Goal: Transaction & Acquisition: Purchase product/service

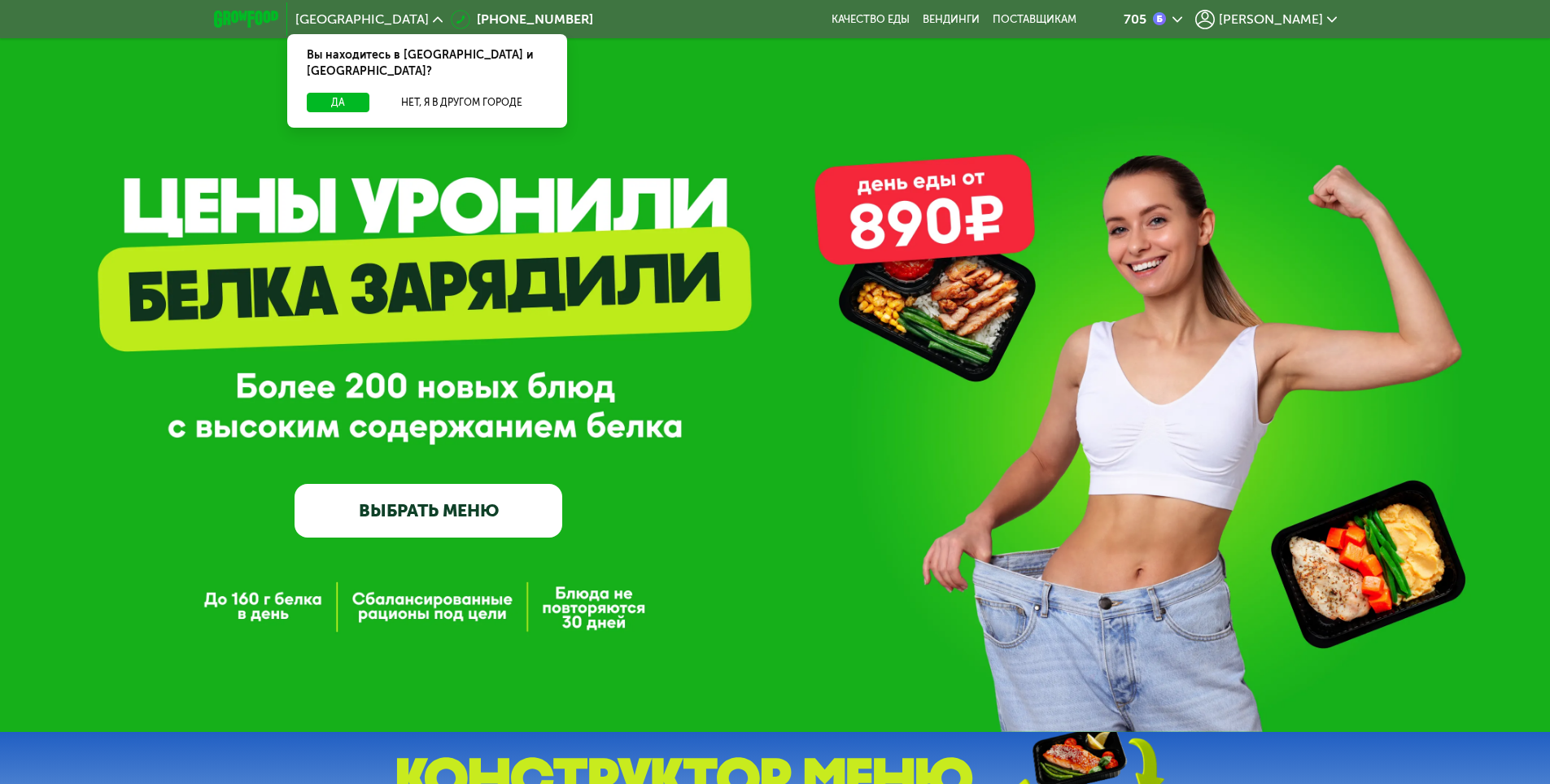
click at [525, 510] on link "ВЫБРАТЬ МЕНЮ" at bounding box center [428, 511] width 268 height 54
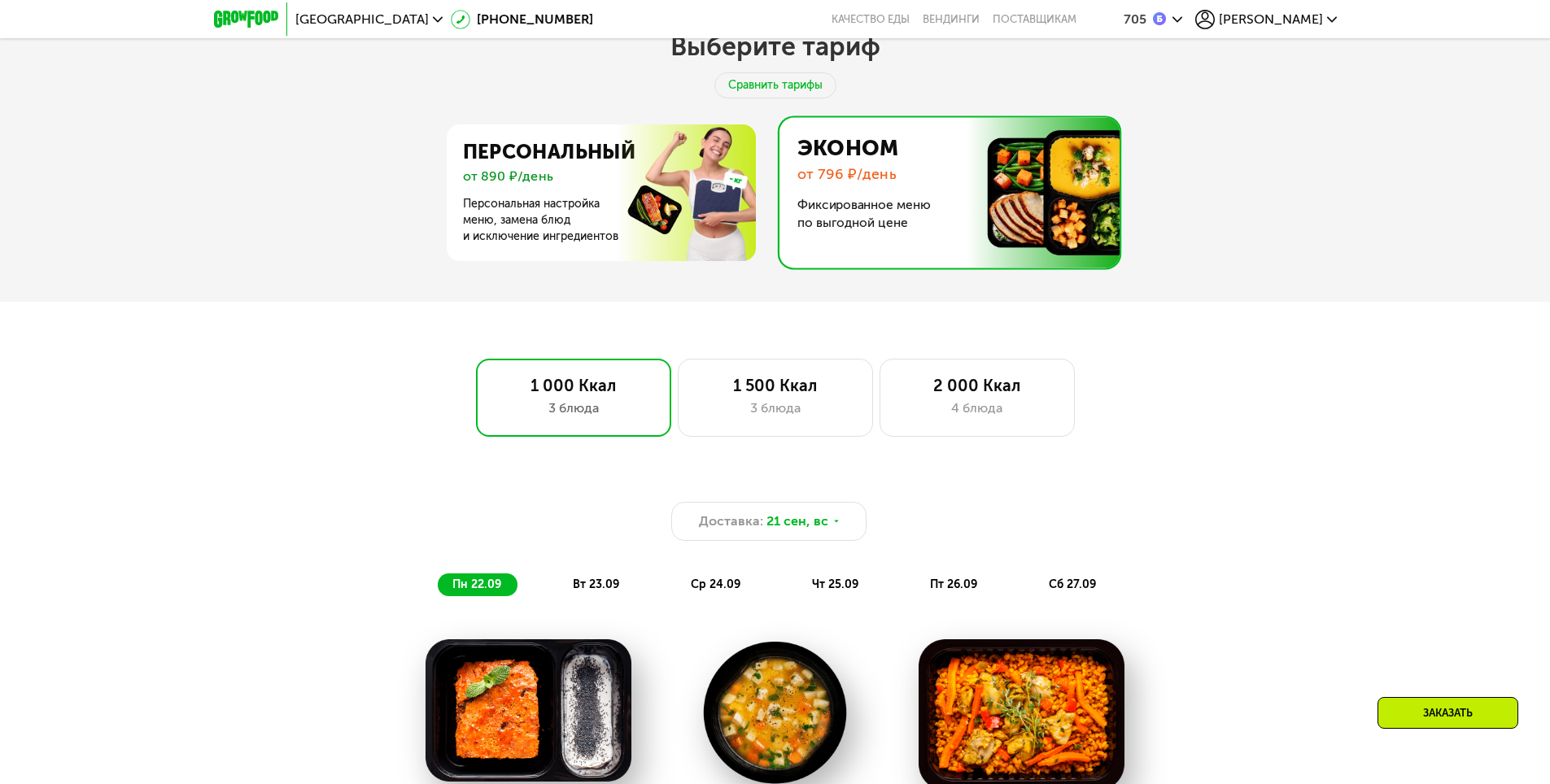
scroll to position [857, 0]
click at [787, 407] on div "3 блюда" at bounding box center [775, 407] width 161 height 20
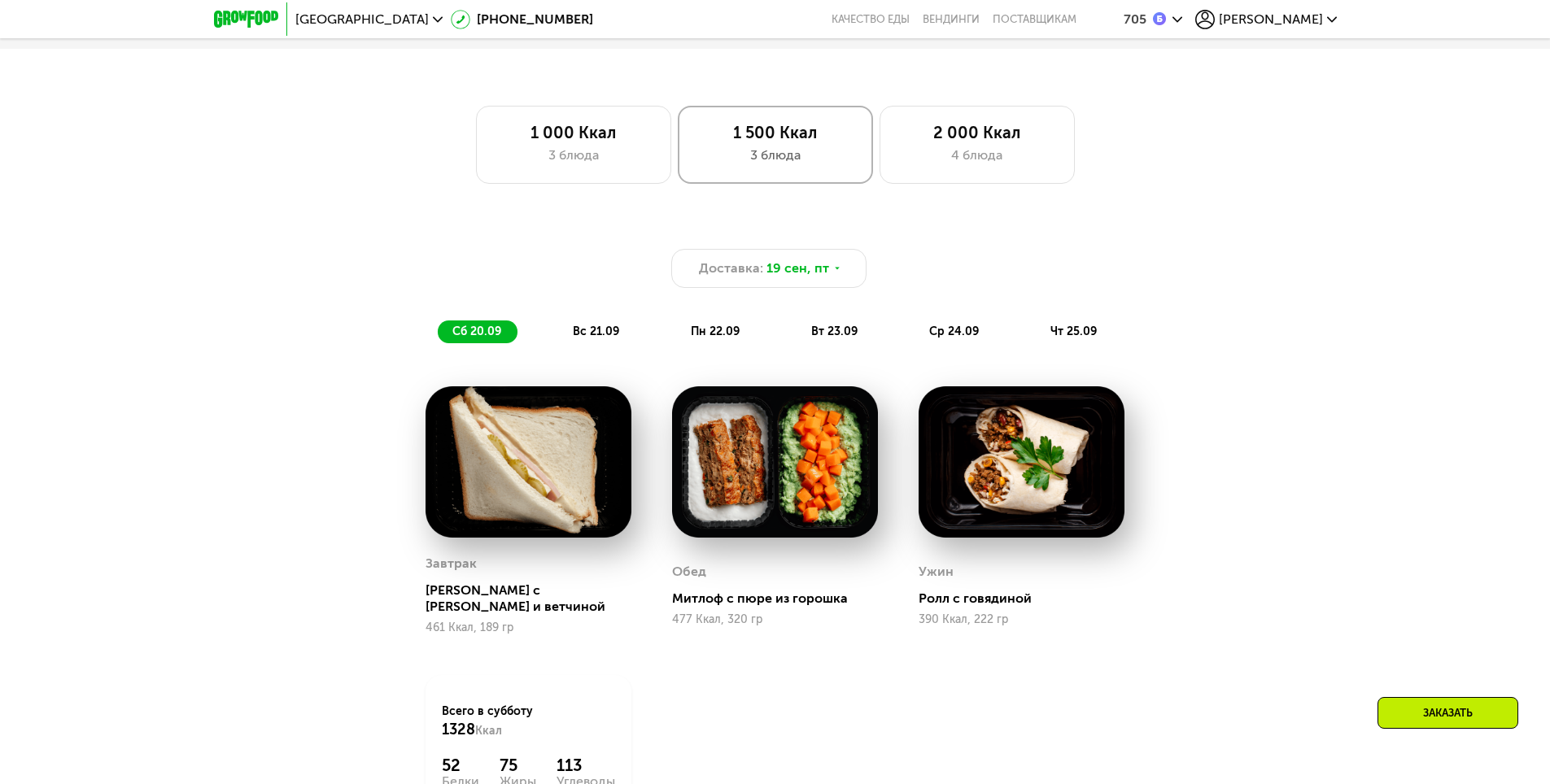
scroll to position [1101, 0]
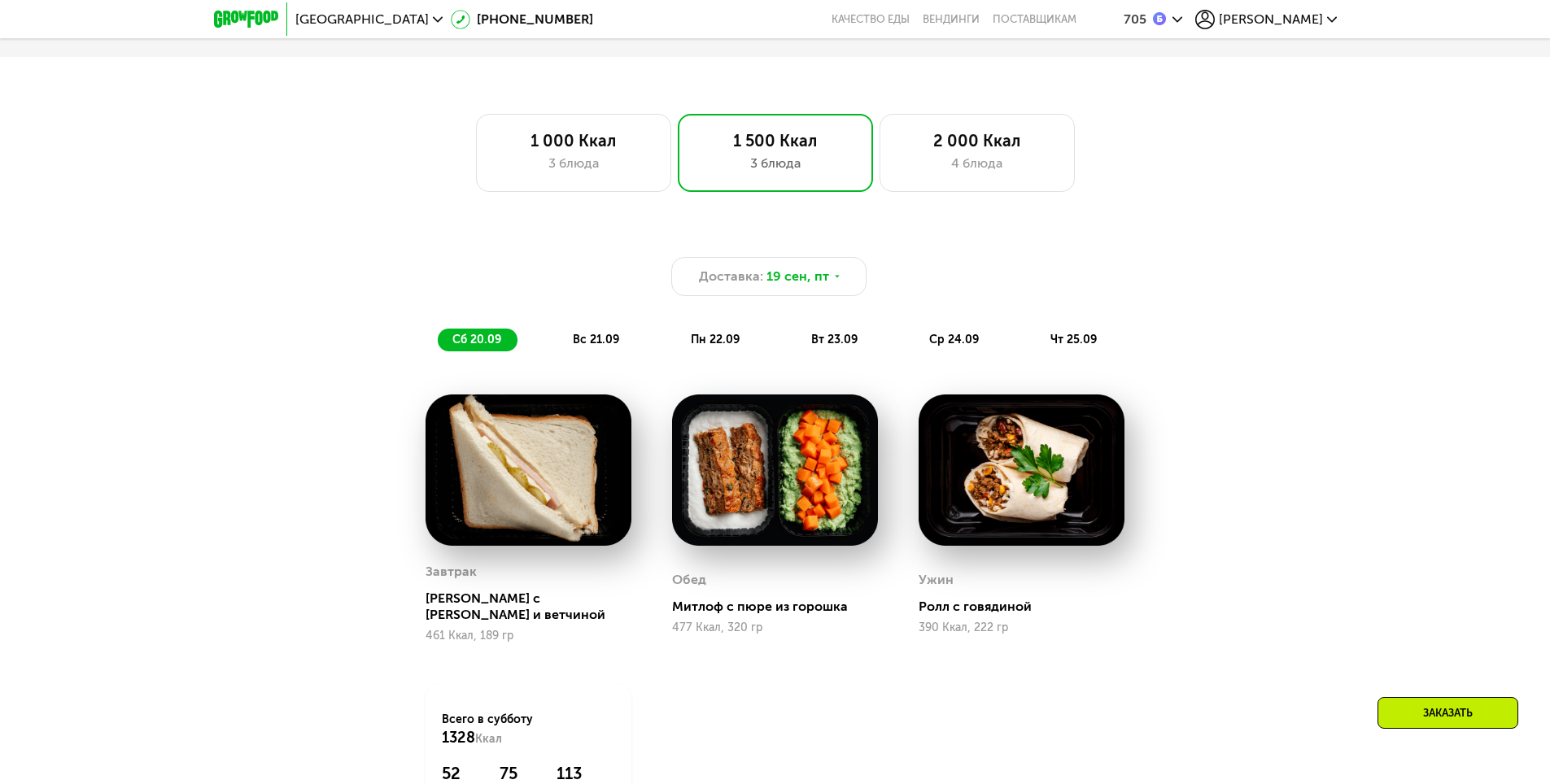
click at [605, 338] on span "вс 21.09" at bounding box center [596, 339] width 46 height 14
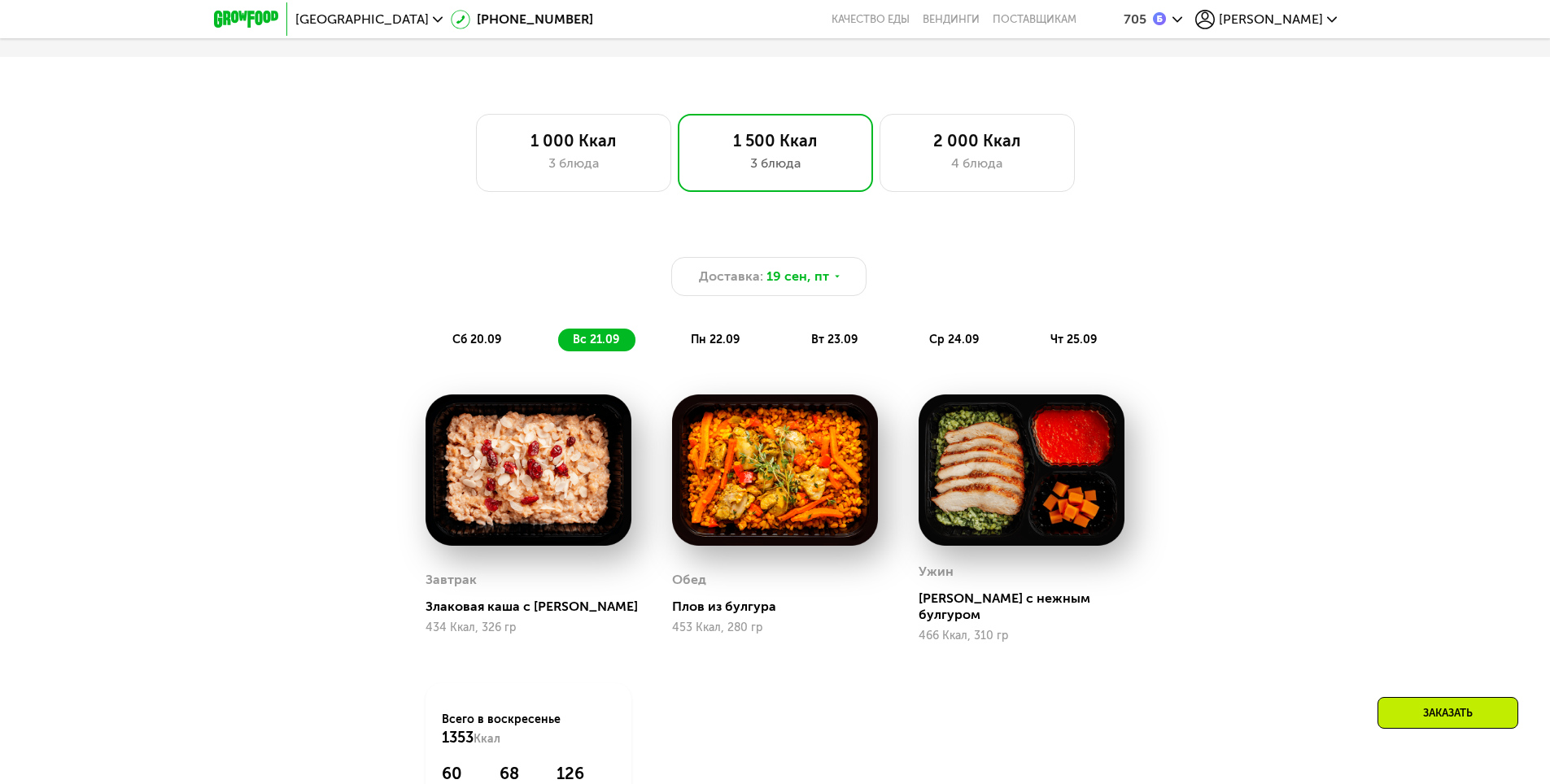
click at [715, 338] on span "пн 22.09" at bounding box center [715, 339] width 49 height 14
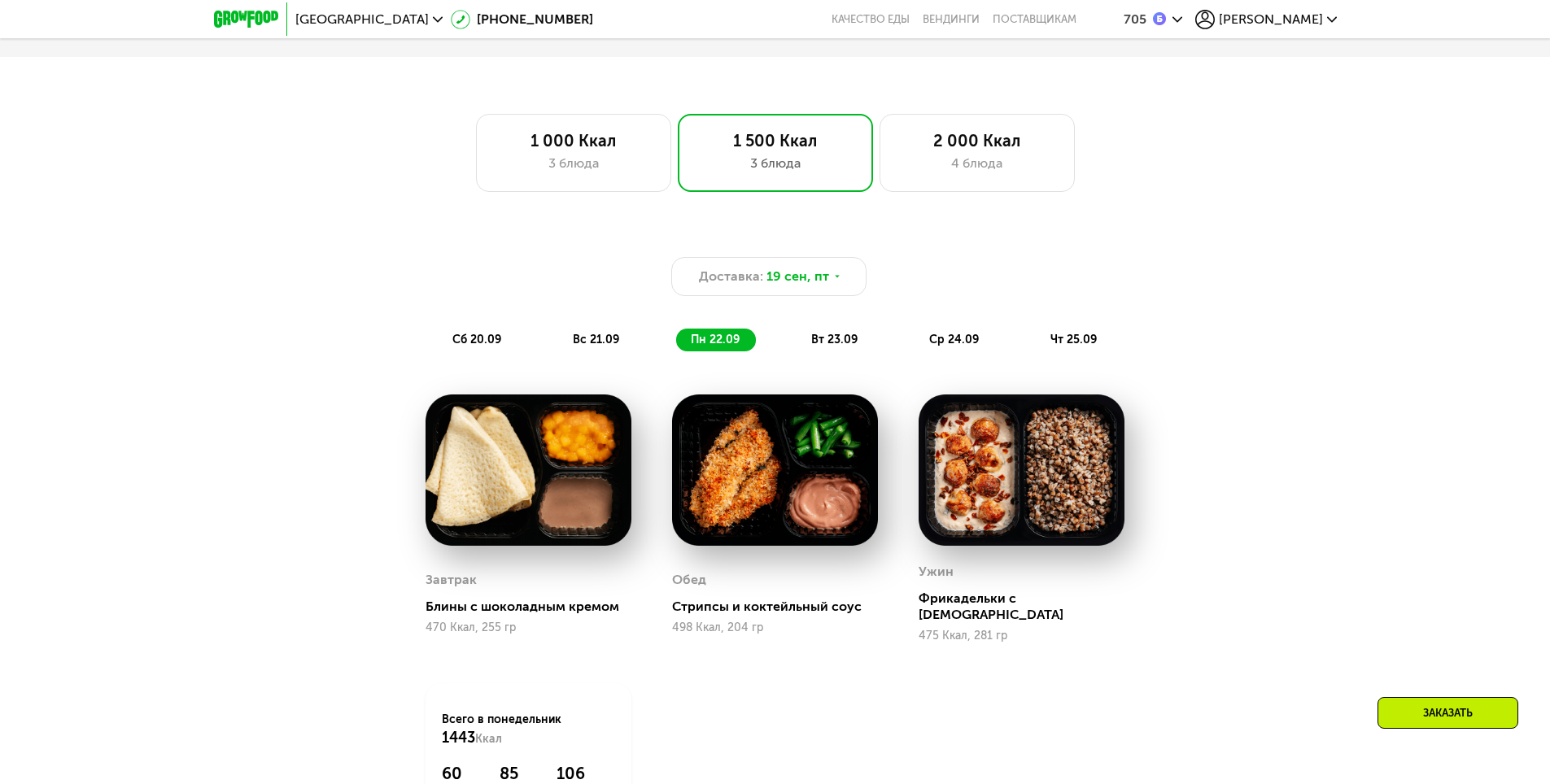
click at [850, 341] on span "вт 23.09" at bounding box center [834, 339] width 46 height 14
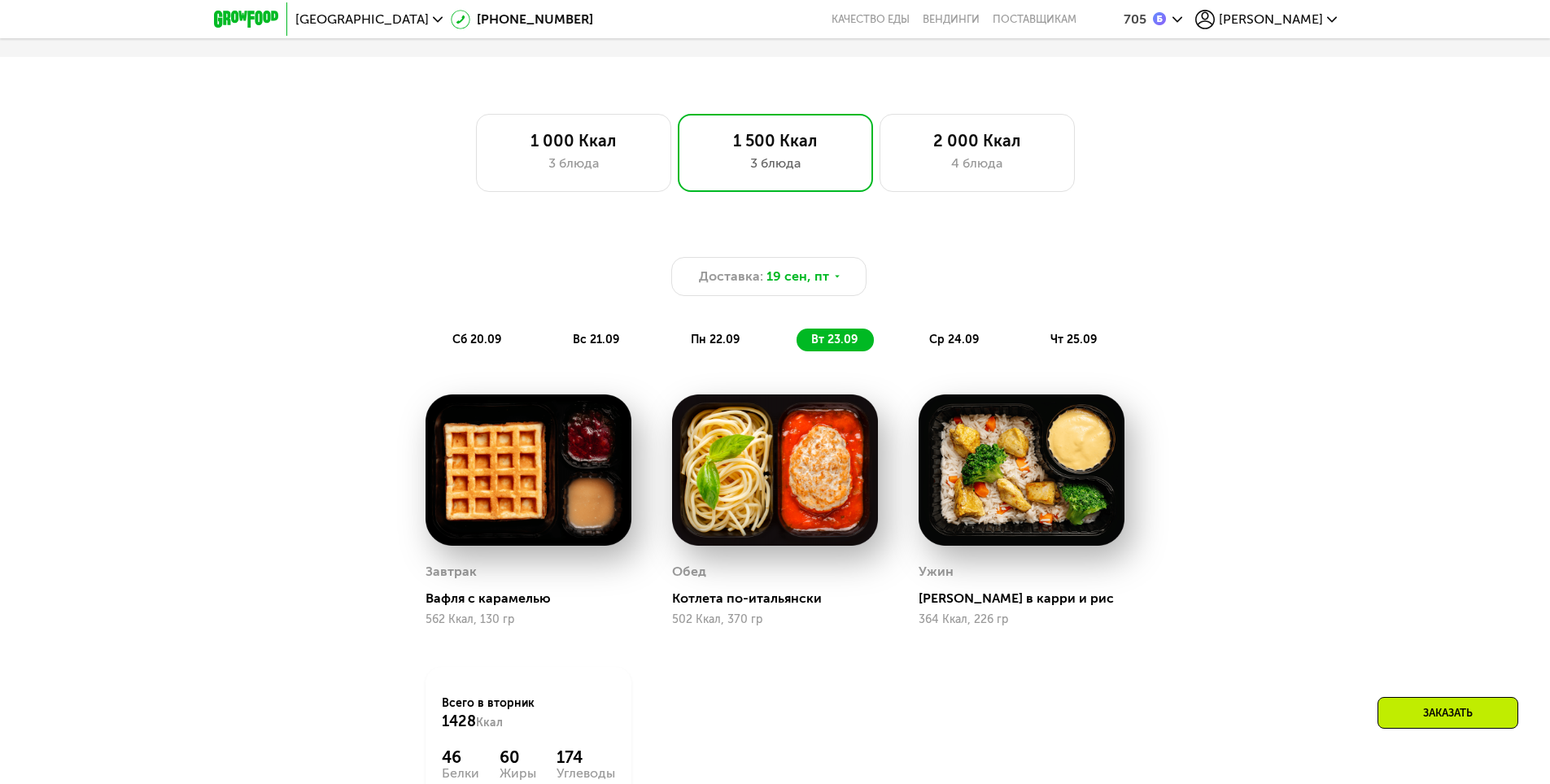
click at [953, 342] on span "ср 24.09" at bounding box center [954, 339] width 50 height 14
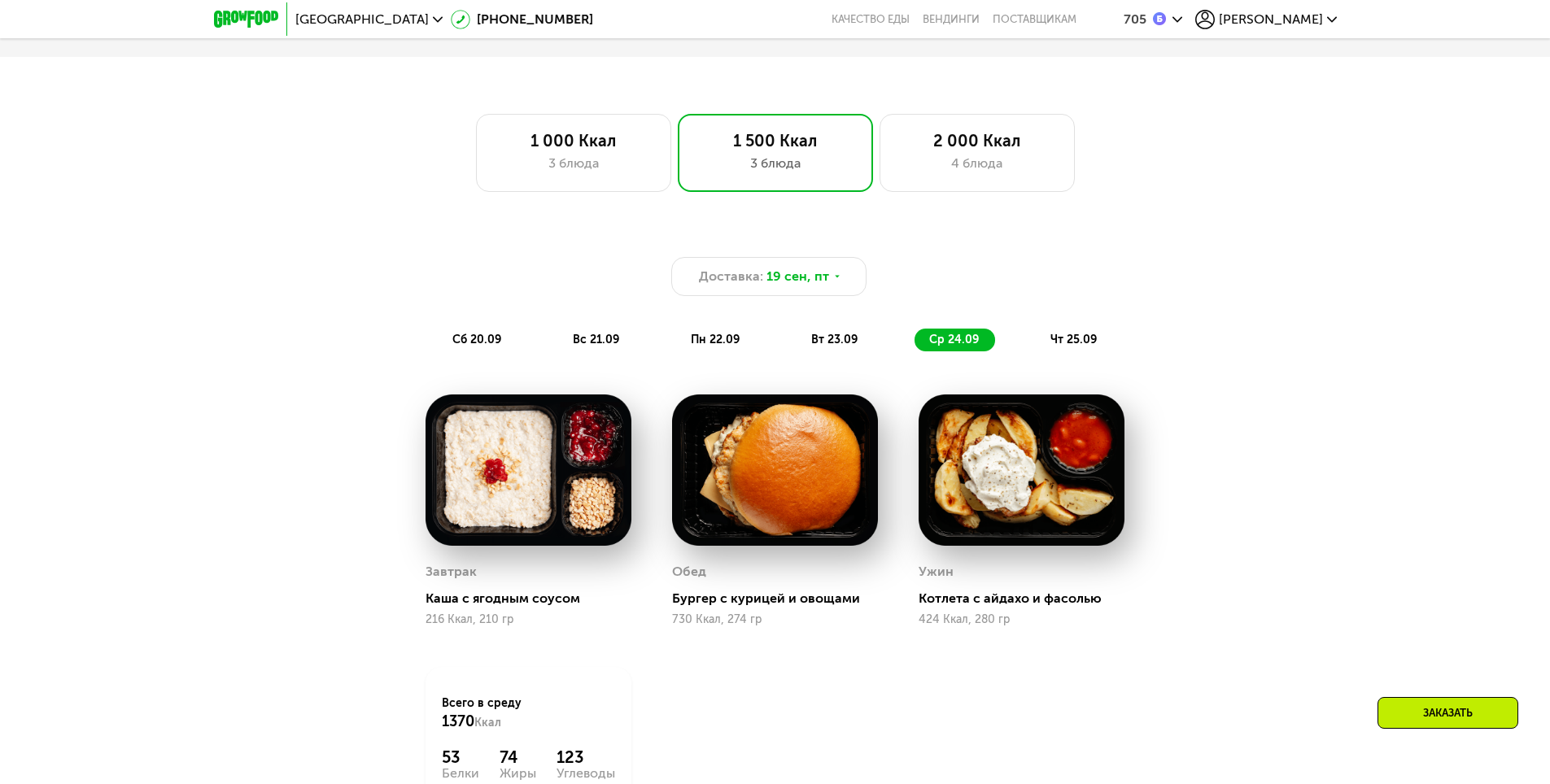
click at [1085, 342] on span "чт 25.09" at bounding box center [1073, 339] width 46 height 14
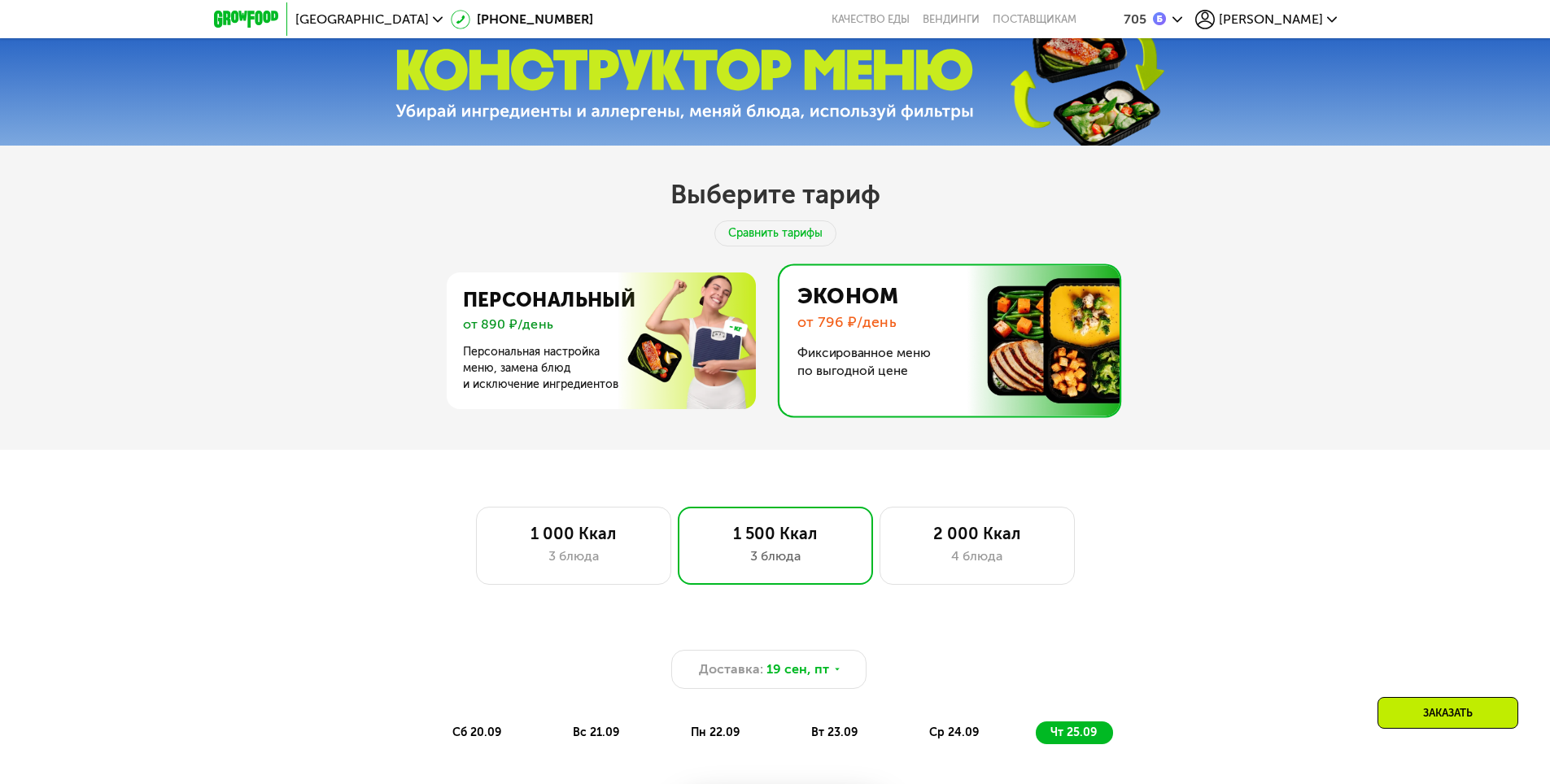
scroll to position [695, 0]
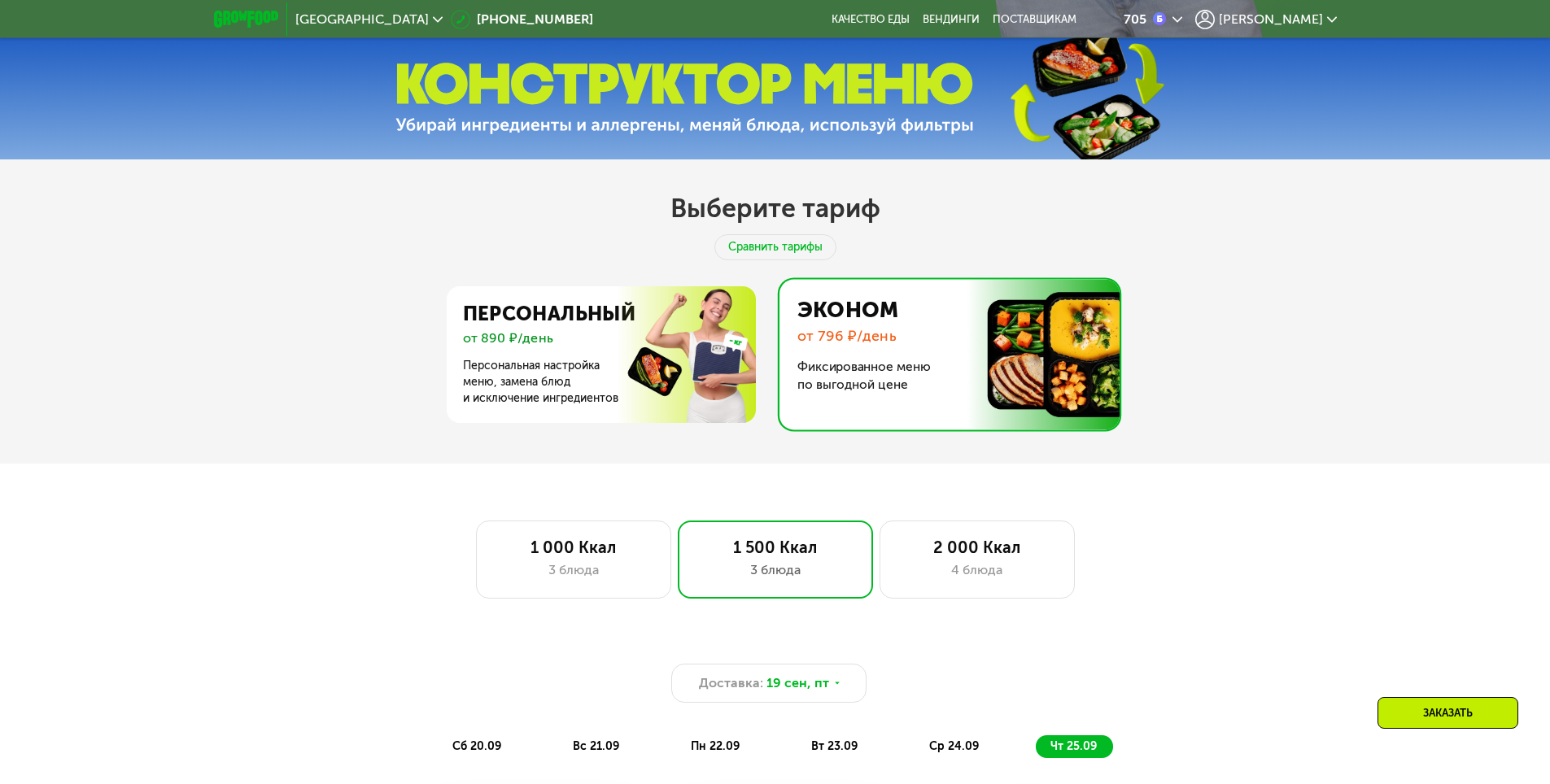
click at [881, 358] on img at bounding box center [945, 354] width 348 height 150
click at [972, 352] on img at bounding box center [945, 354] width 348 height 150
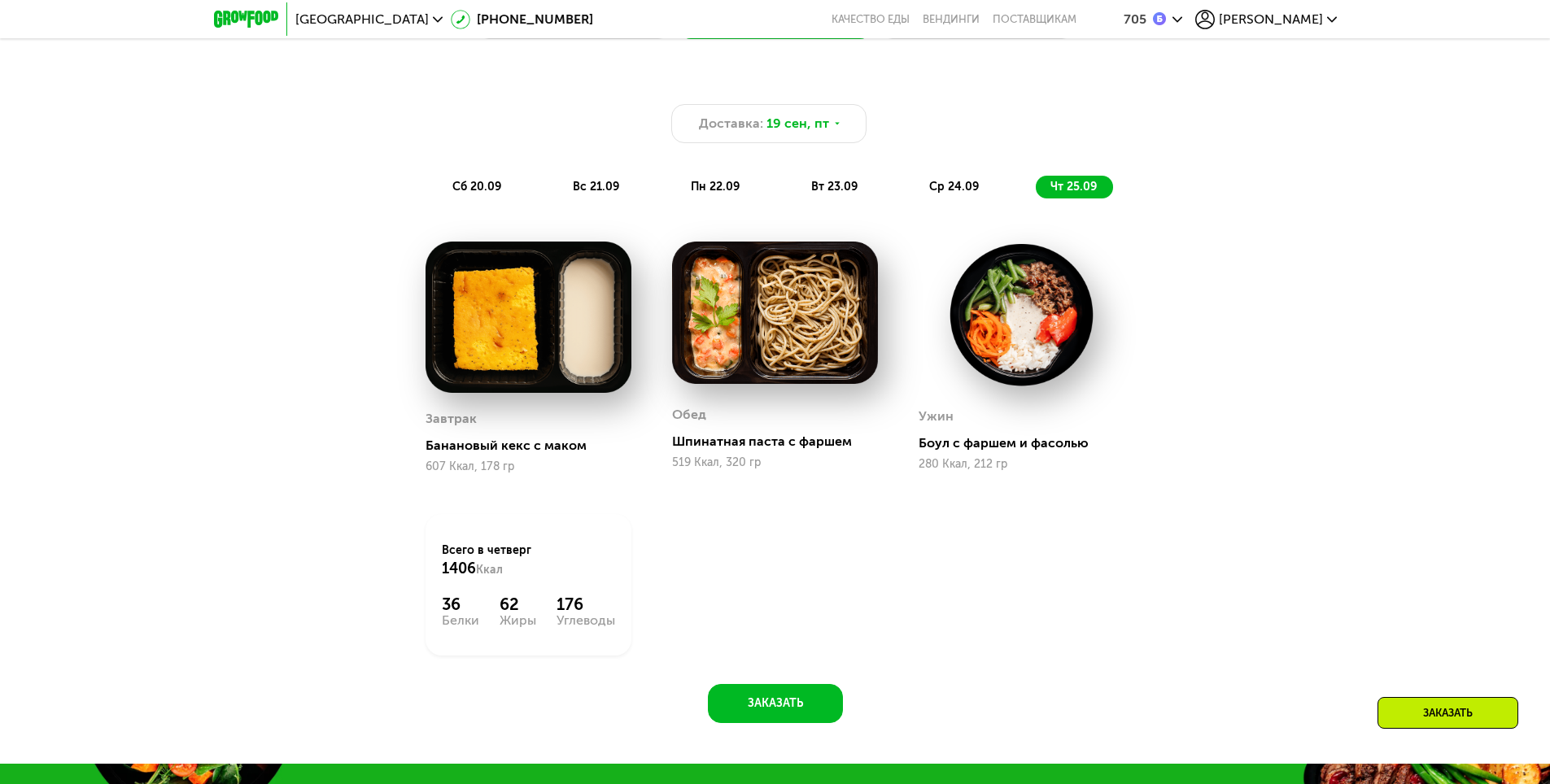
scroll to position [1264, 0]
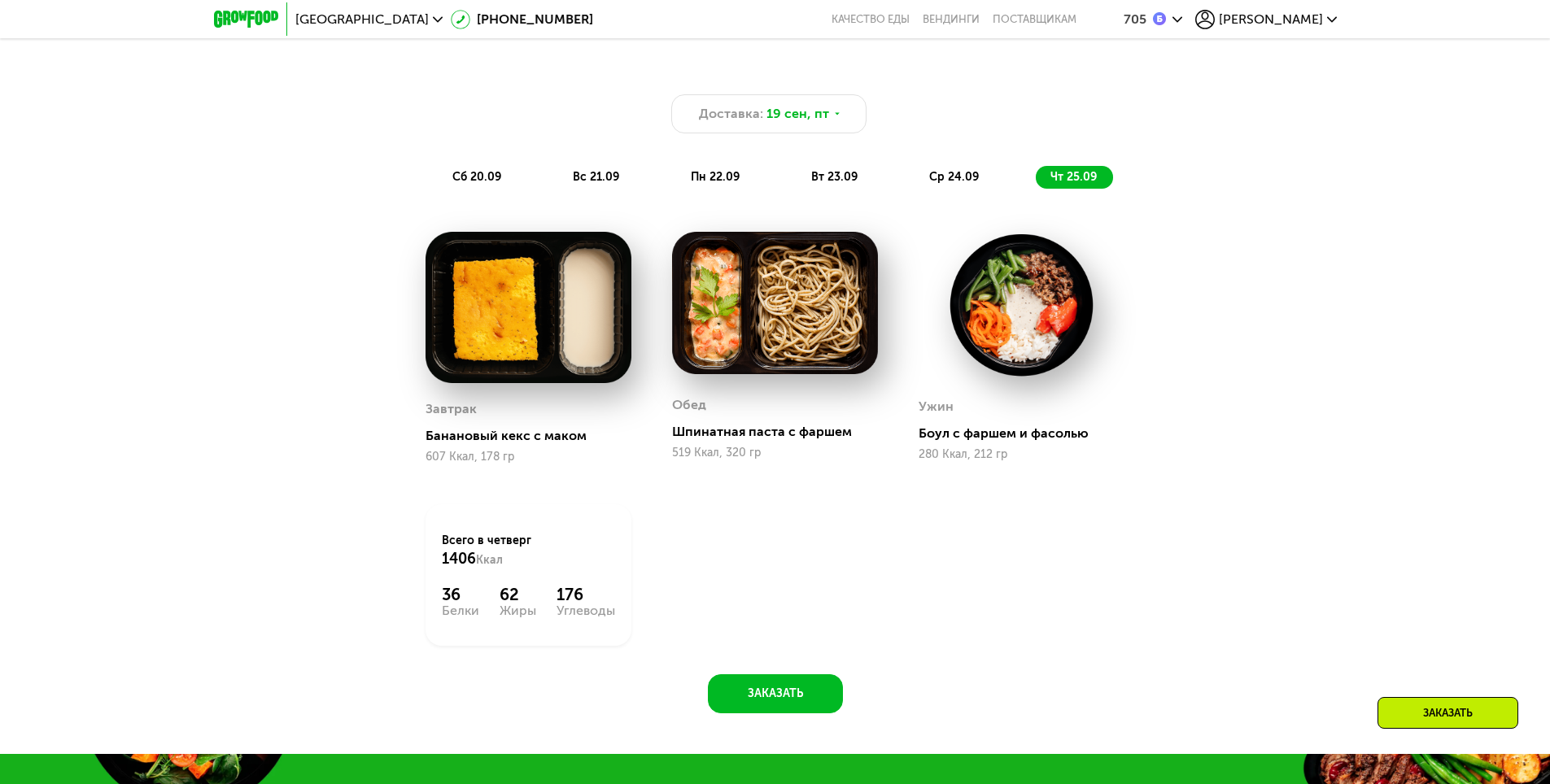
click at [1460, 709] on div "Заказать" at bounding box center [1447, 712] width 141 height 32
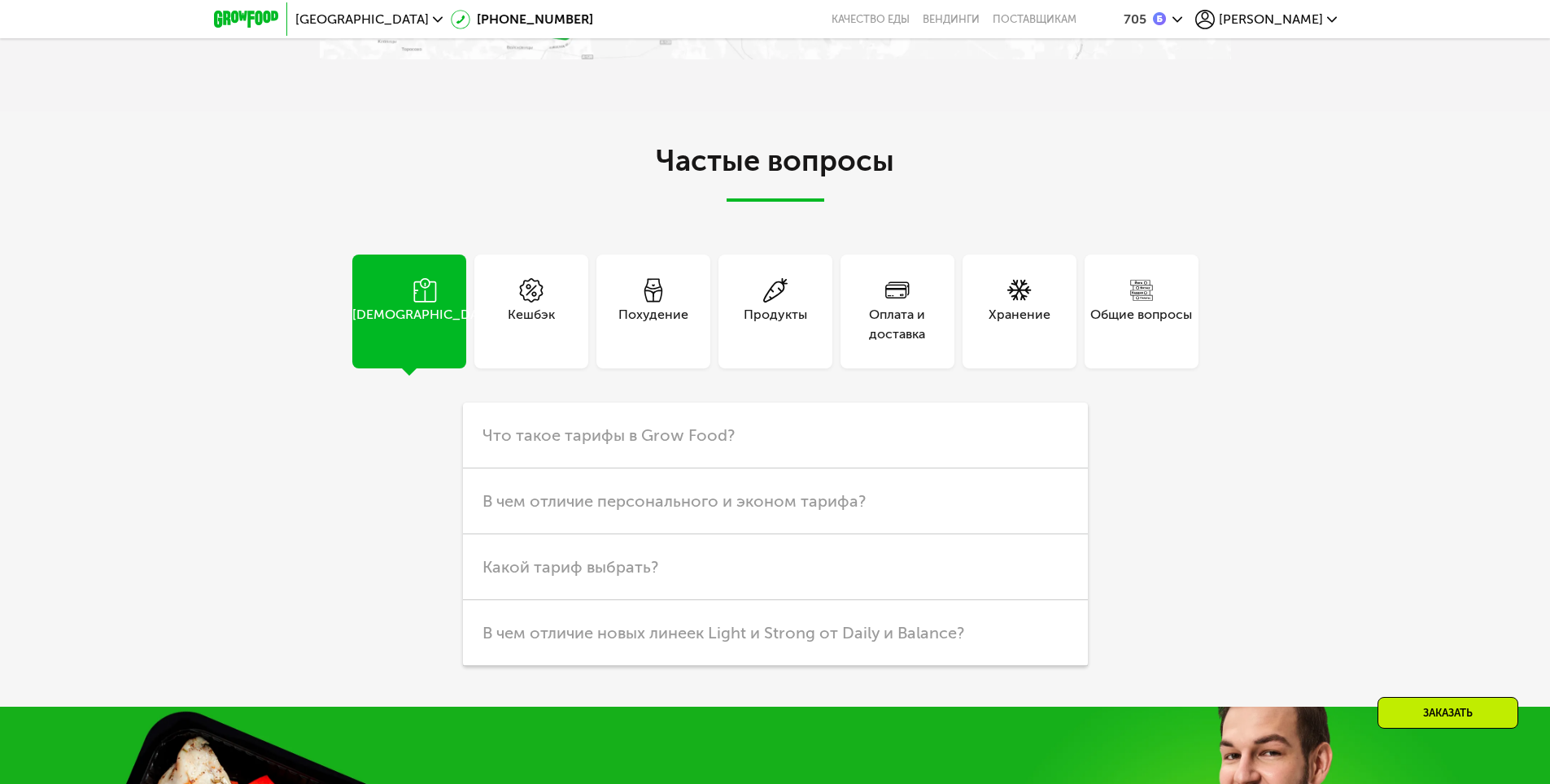
scroll to position [4544, 0]
